Goal: Information Seeking & Learning: Learn about a topic

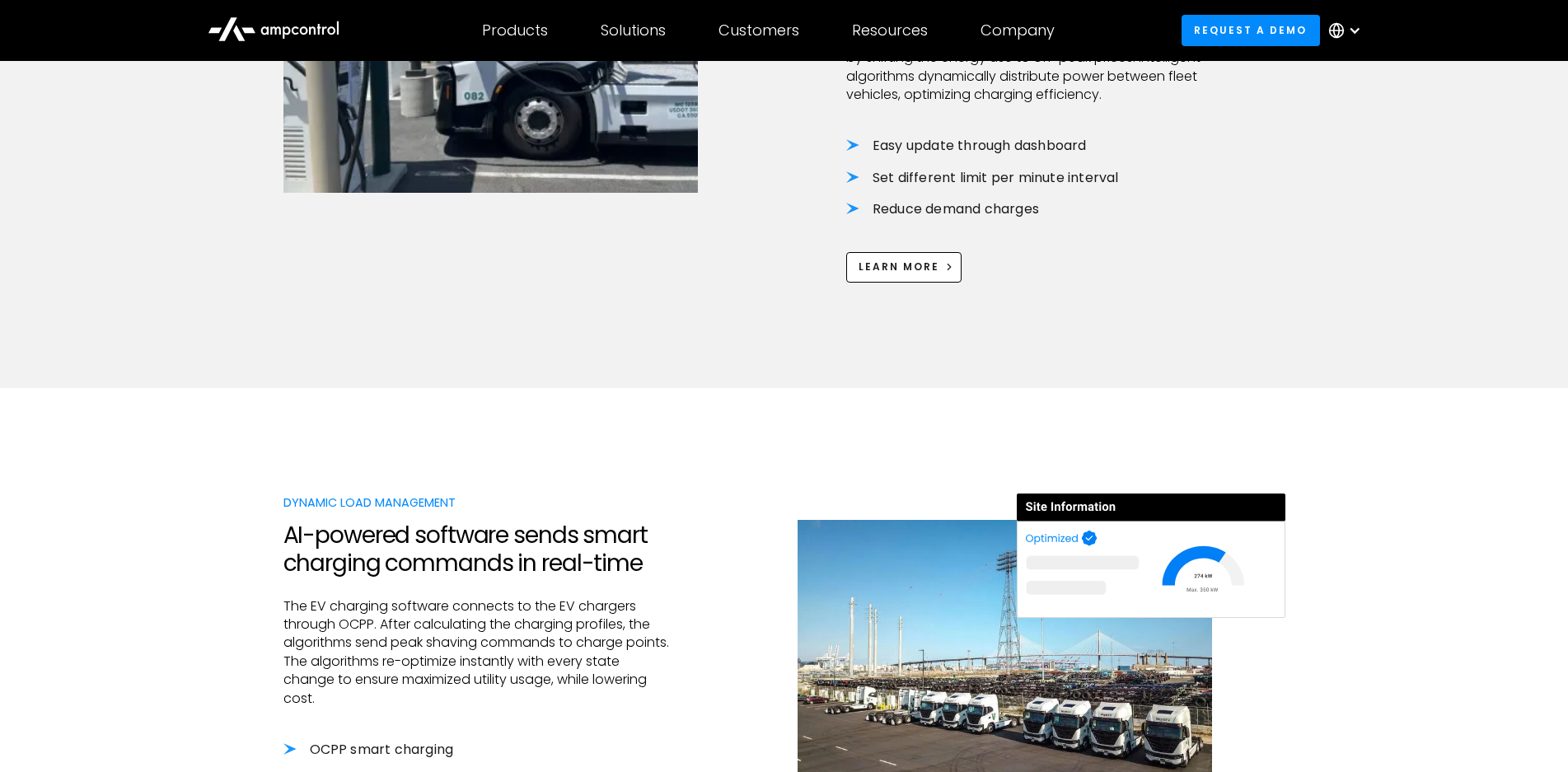
scroll to position [1730, 0]
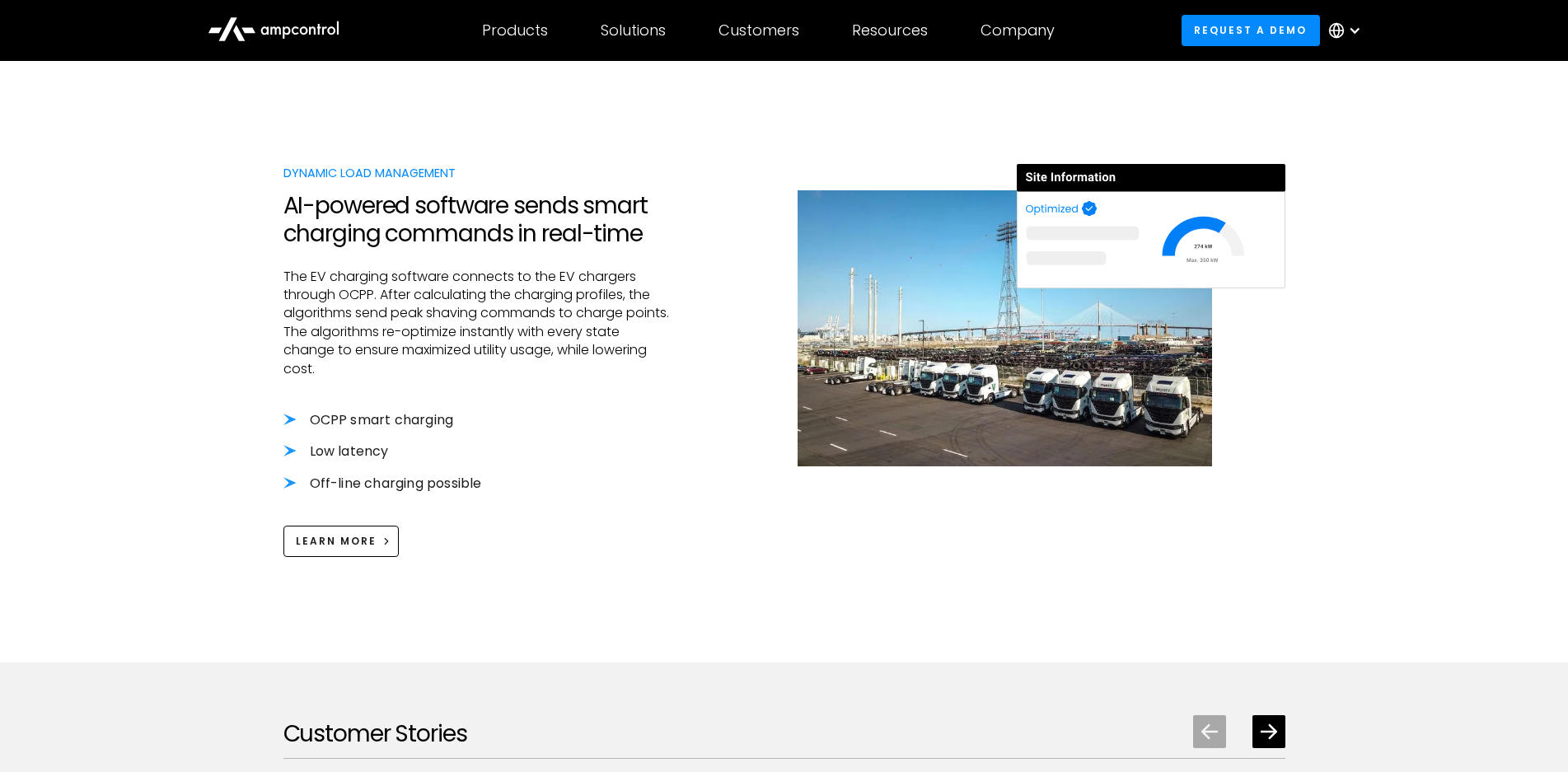
click at [605, 278] on p "The EV charging software connects to the EV chargers through OCPP. After calcul…" at bounding box center [478, 323] width 391 height 110
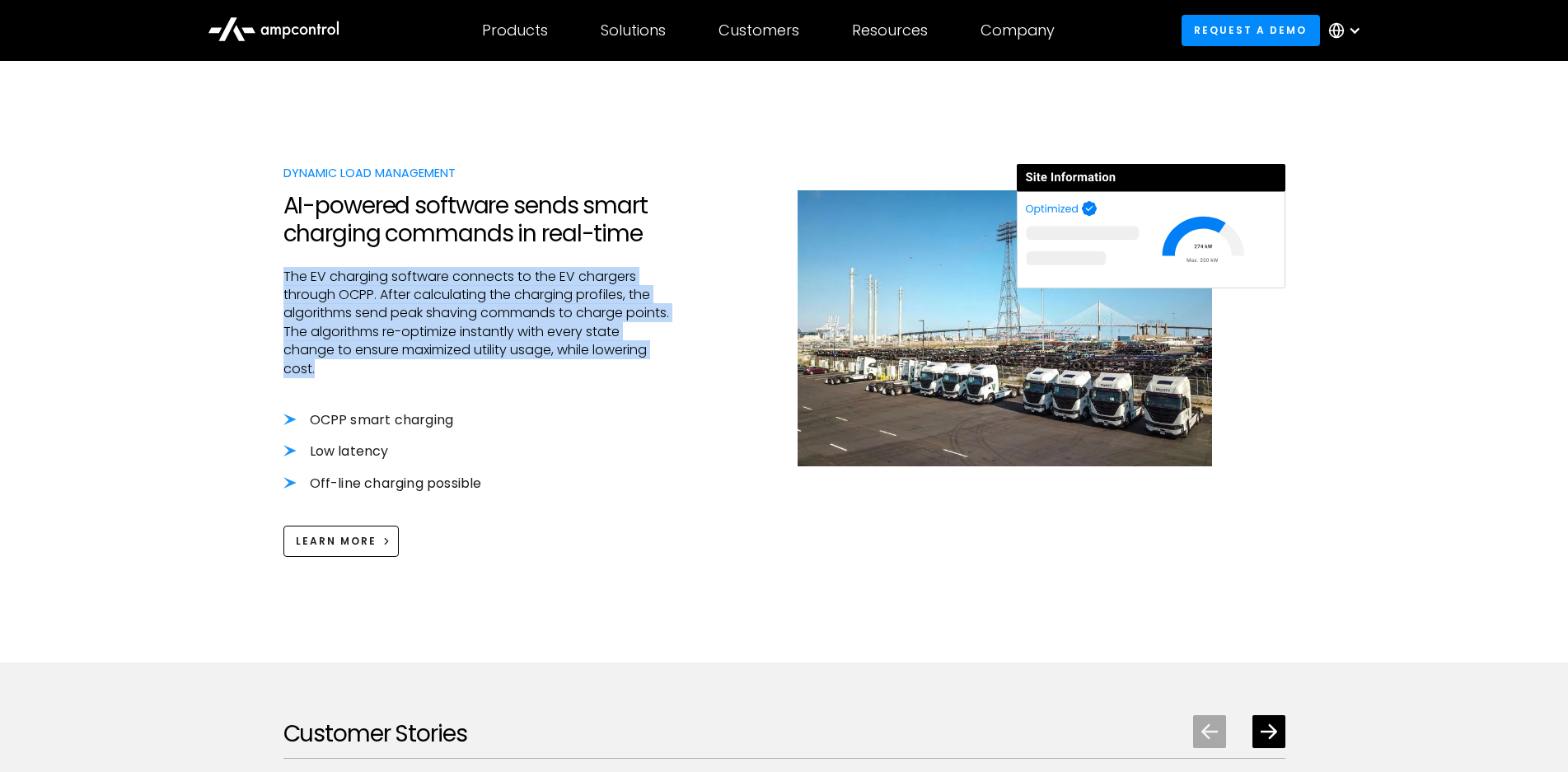
copy p "The EV charging software connects to the EV chargers through OCPP. After calcul…"
click at [719, 271] on div "Dynamic Load Management AI-powered software sends smart charging commands in re…" at bounding box center [784, 361] width 1002 height 394
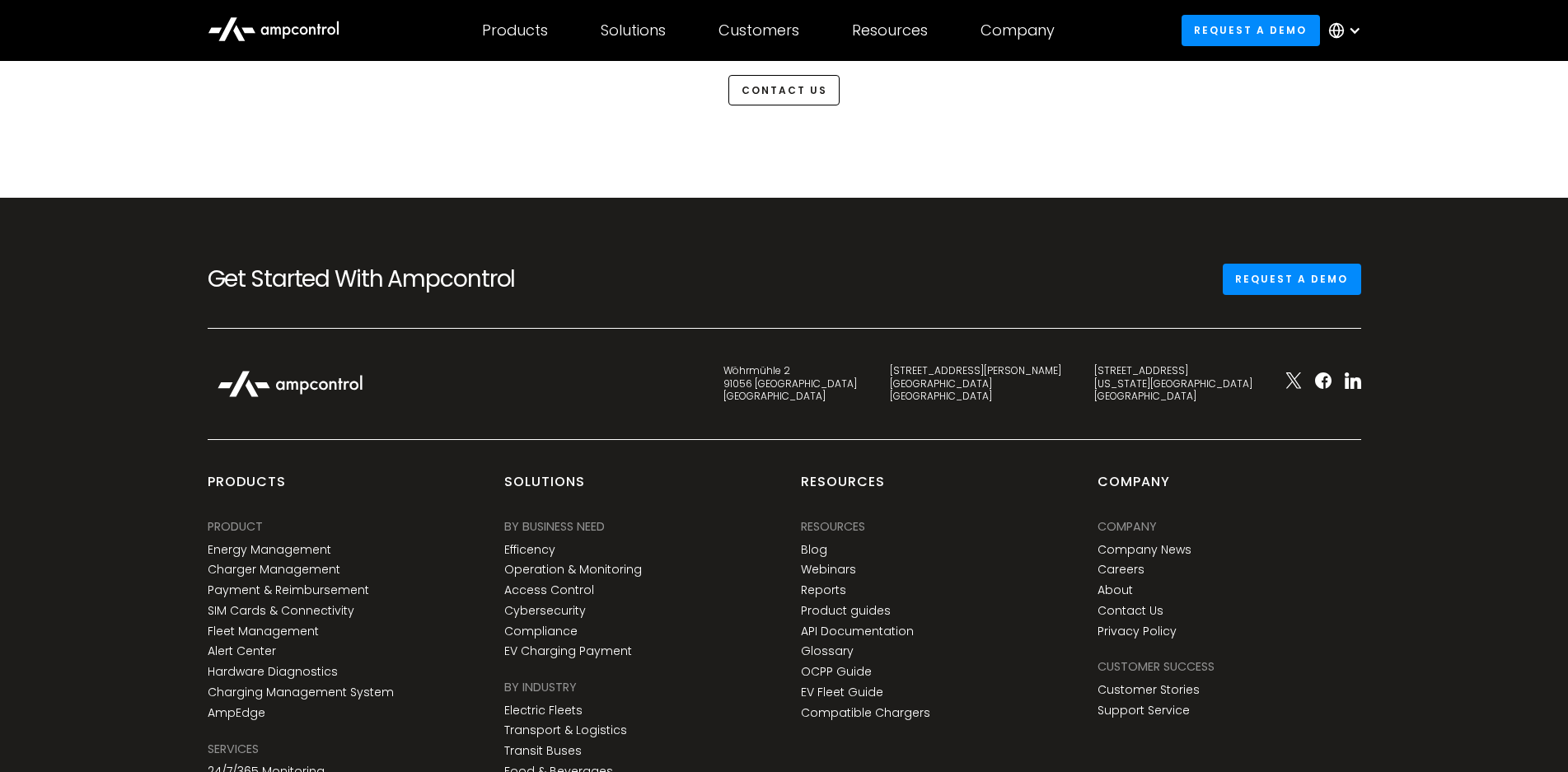
scroll to position [4504, 0]
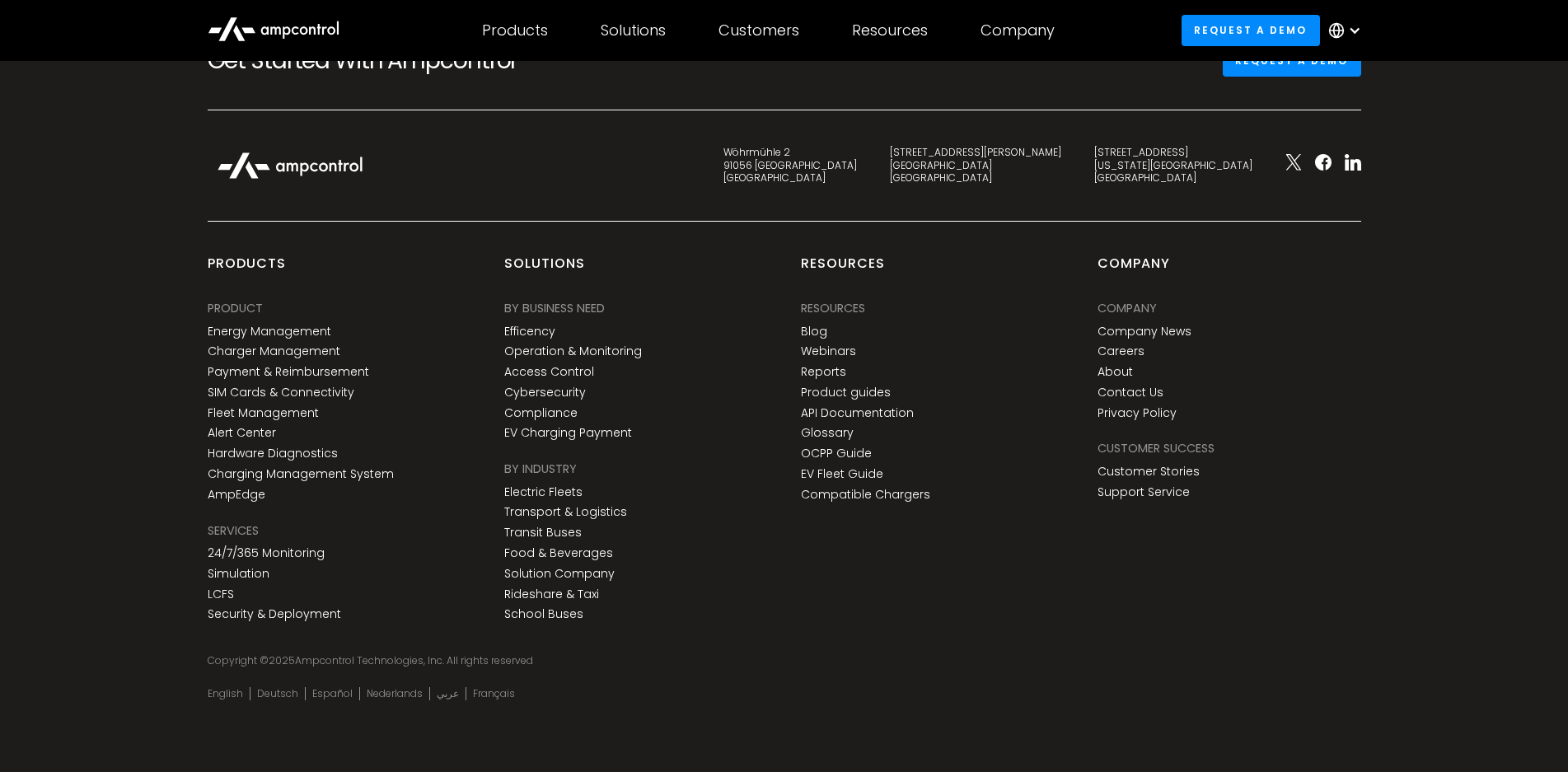
click at [777, 295] on div "Solutions BY BUSINESS NEED Efficency Operation & Monitoring Access Control Cybe…" at bounding box center [635, 442] width 296 height 374
click at [1117, 365] on link "About" at bounding box center [1115, 372] width 36 height 14
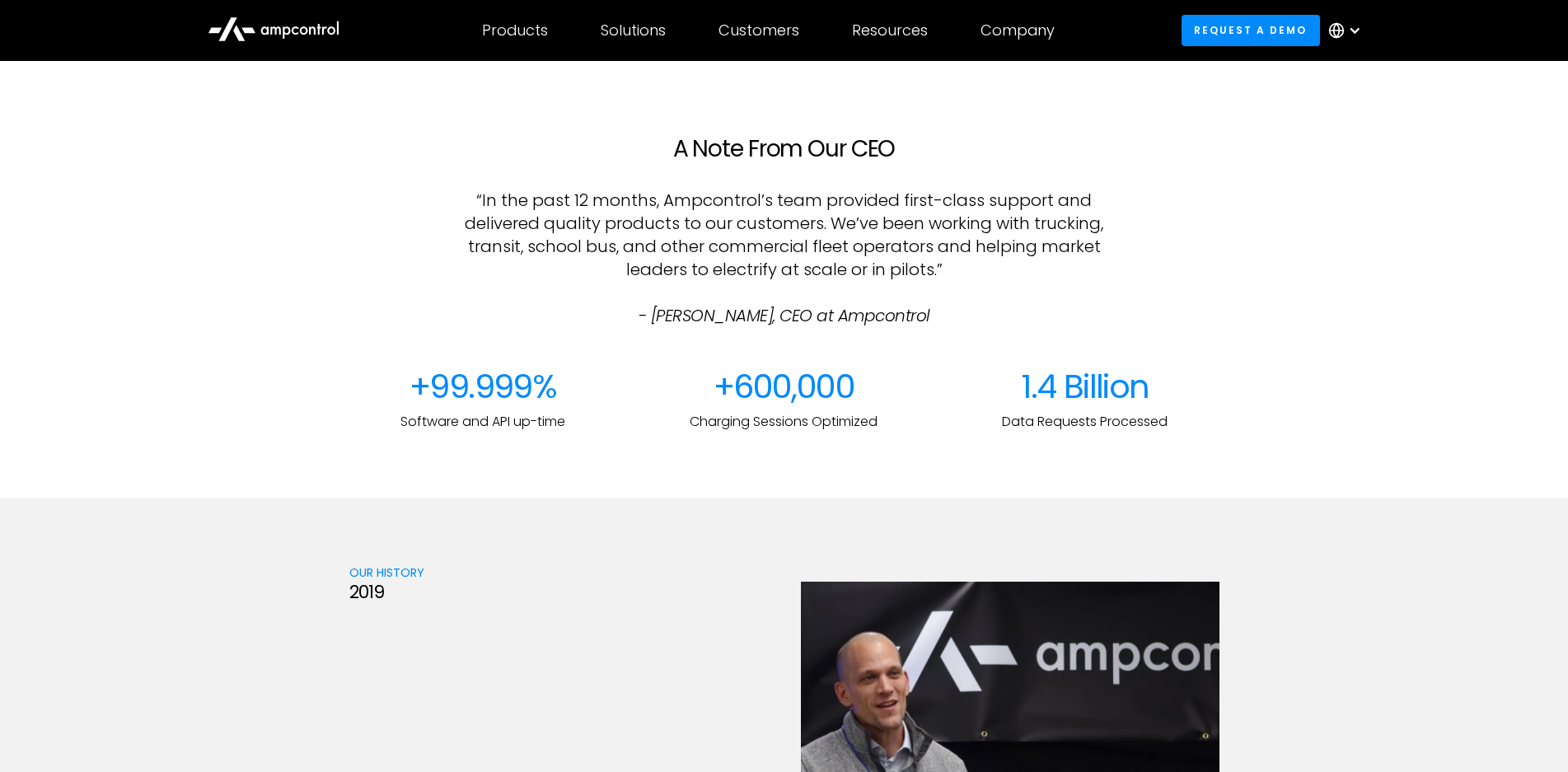
scroll to position [1566, 0]
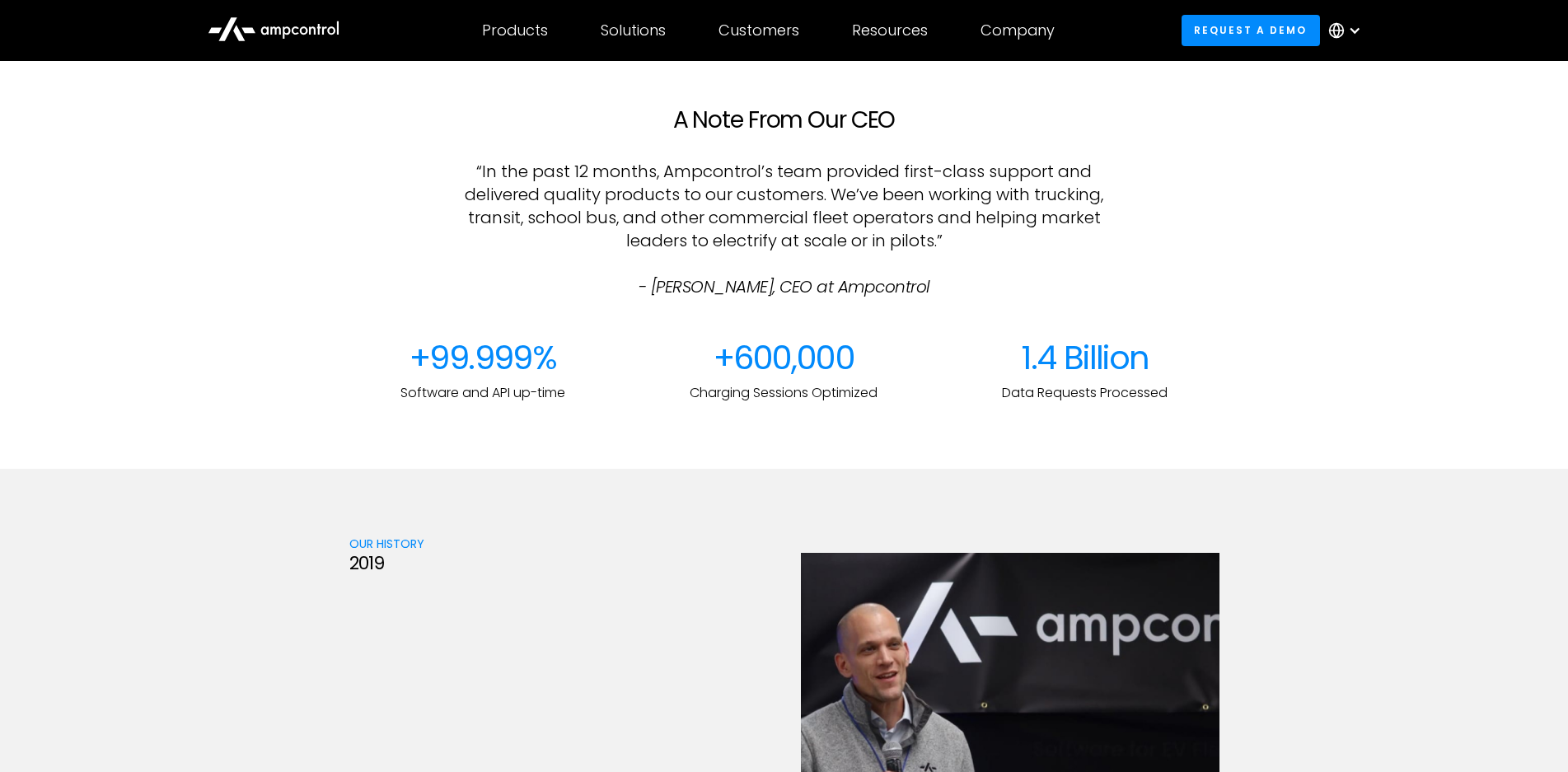
click at [874, 193] on p "“In the past 12 months, Ampcontrol’s team provided first-class support and deli…" at bounding box center [784, 229] width 645 height 138
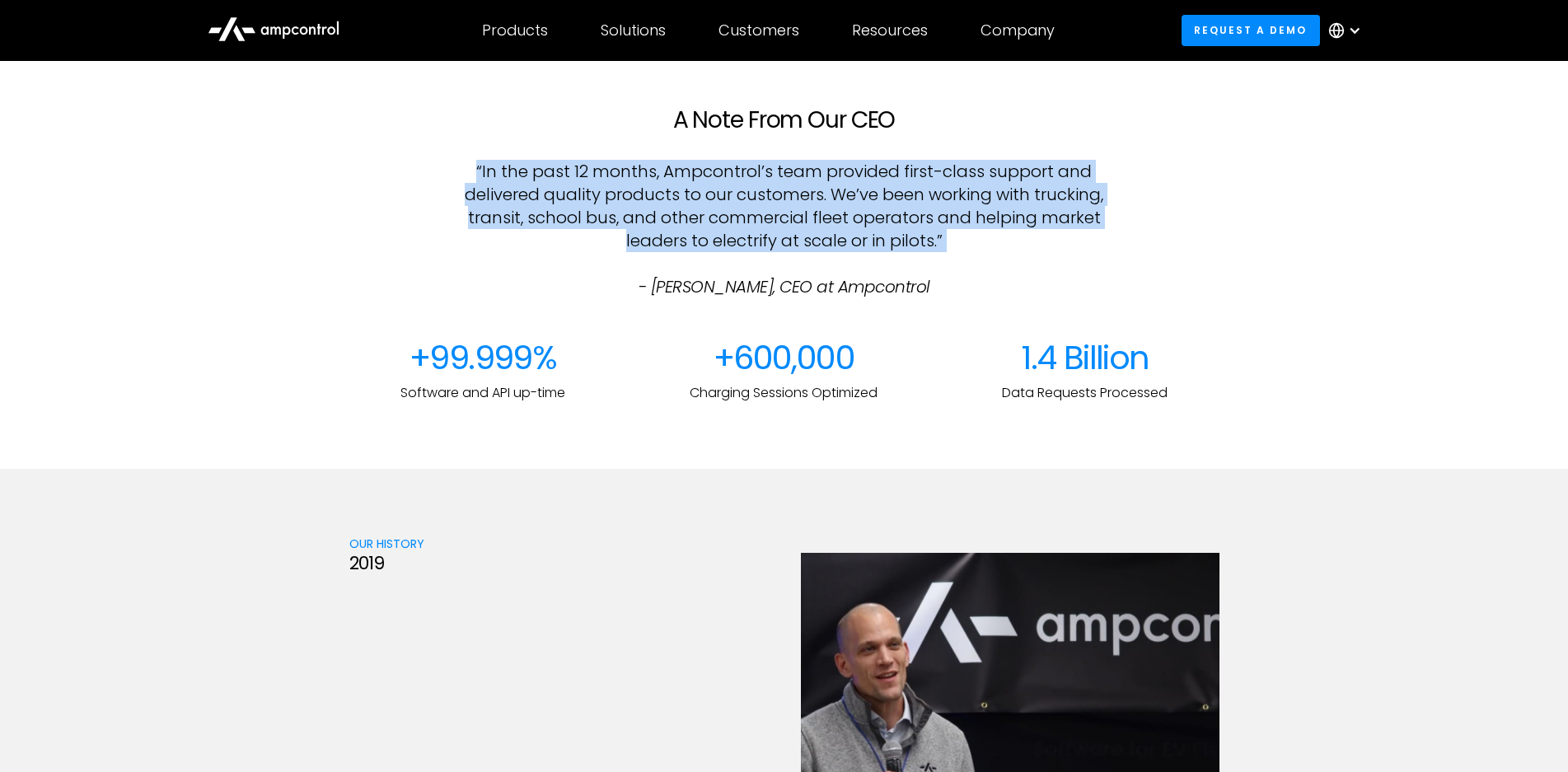
click at [874, 193] on p "“In the past 12 months, Ampcontrol’s team provided first-class support and deli…" at bounding box center [784, 229] width 645 height 138
click at [825, 162] on p "“In the past 12 months, Ampcontrol’s team provided first-class support and deli…" at bounding box center [784, 229] width 645 height 138
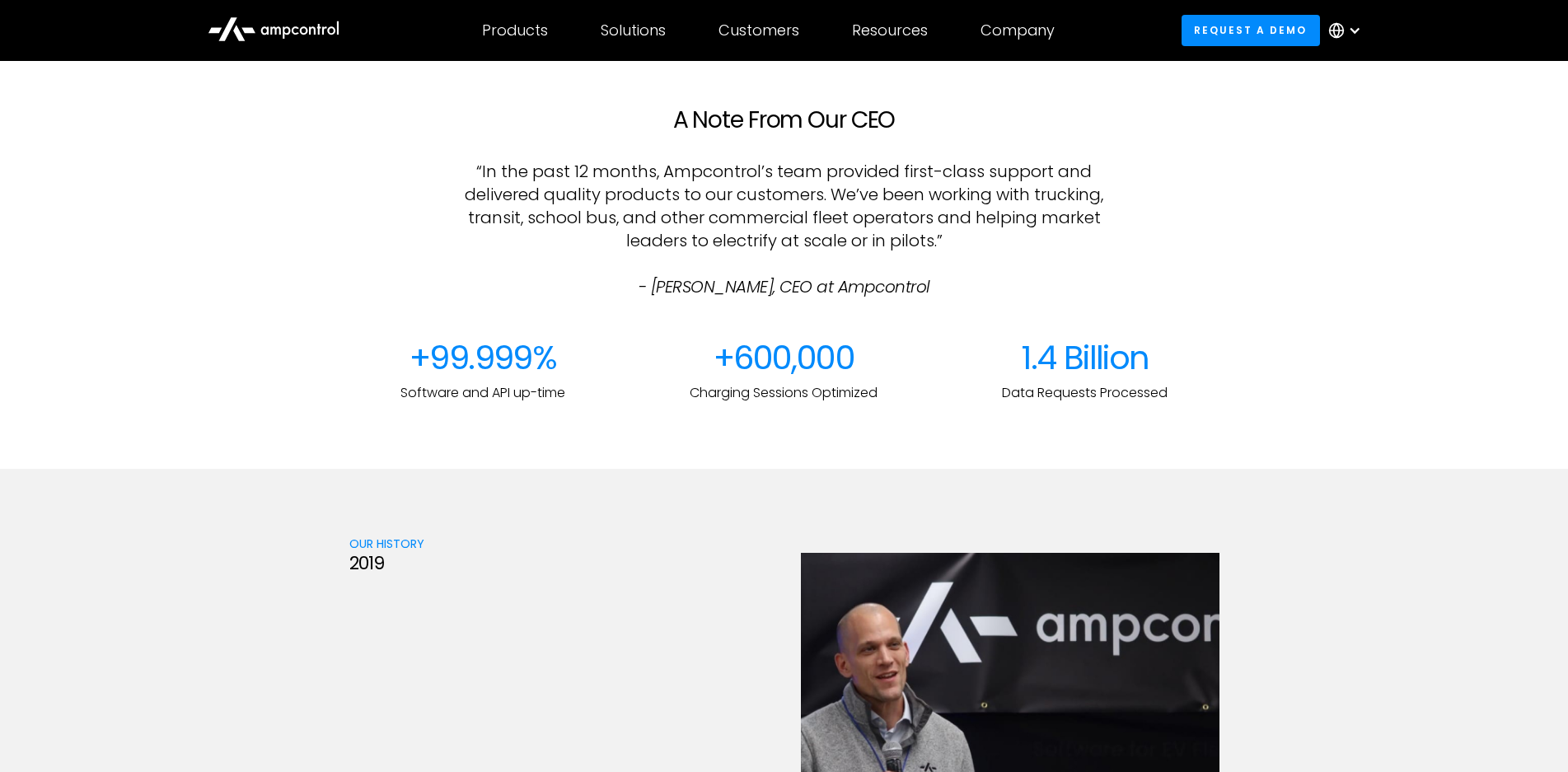
click at [825, 162] on p "“In the past 12 months, Ampcontrol’s team provided first-class support and deli…" at bounding box center [784, 229] width 645 height 138
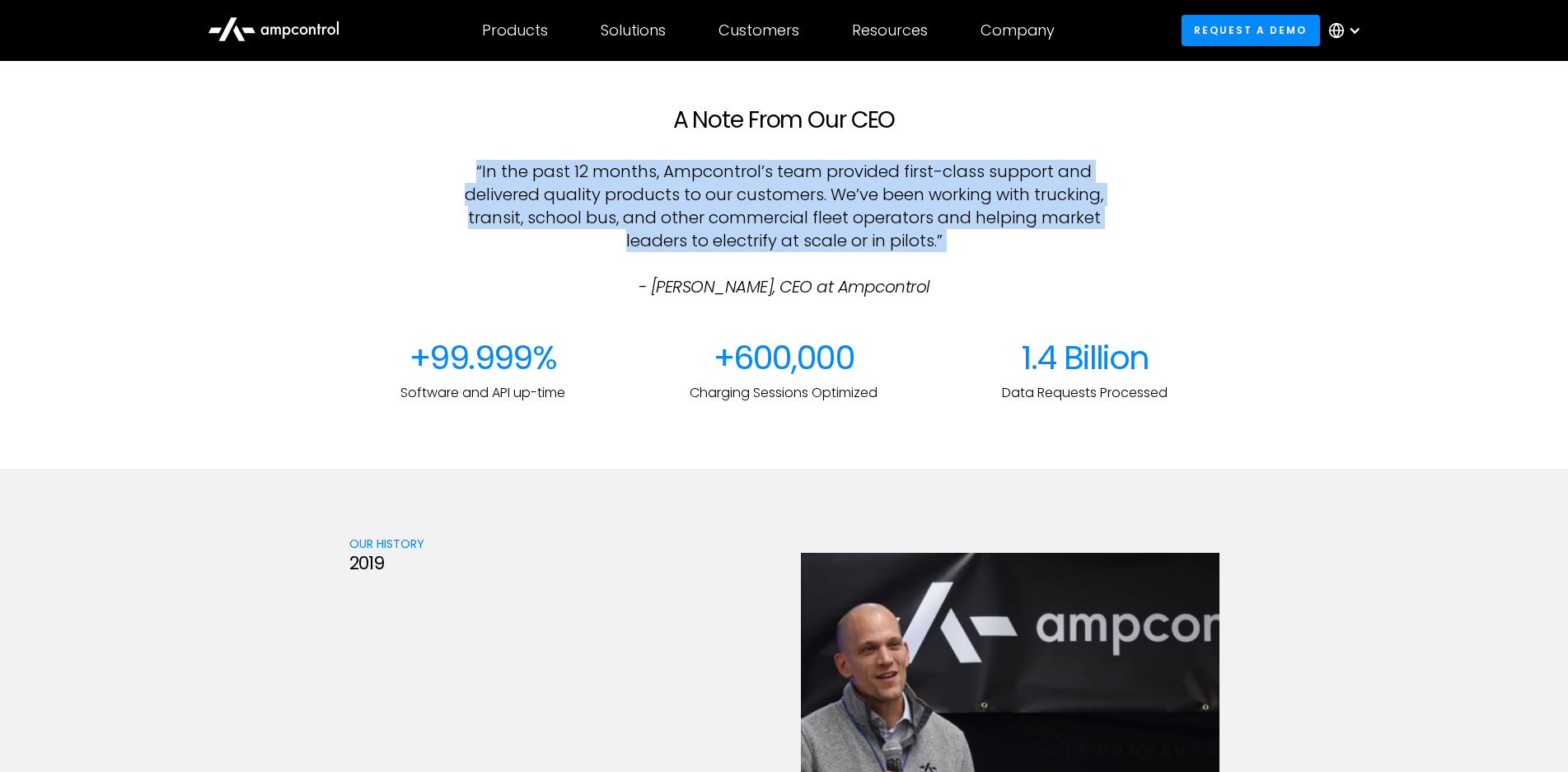
click at [825, 162] on p "“In the past 12 months, Ampcontrol’s team provided first-class support and deli…" at bounding box center [784, 229] width 645 height 138
